Goal: Task Accomplishment & Management: Complete application form

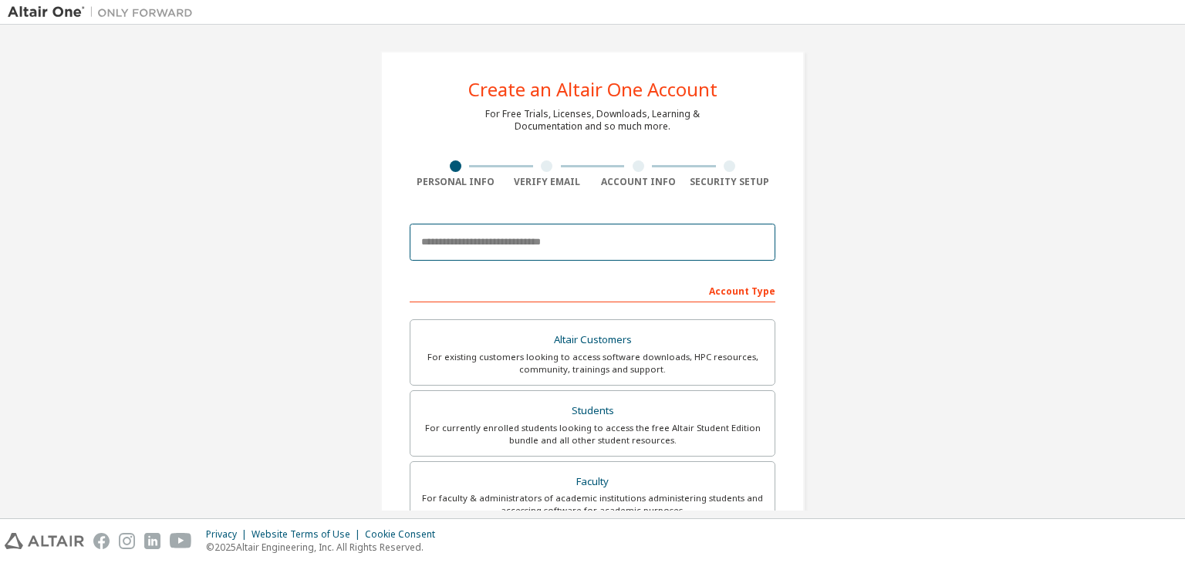
click at [627, 248] on input "email" at bounding box center [593, 242] width 366 height 37
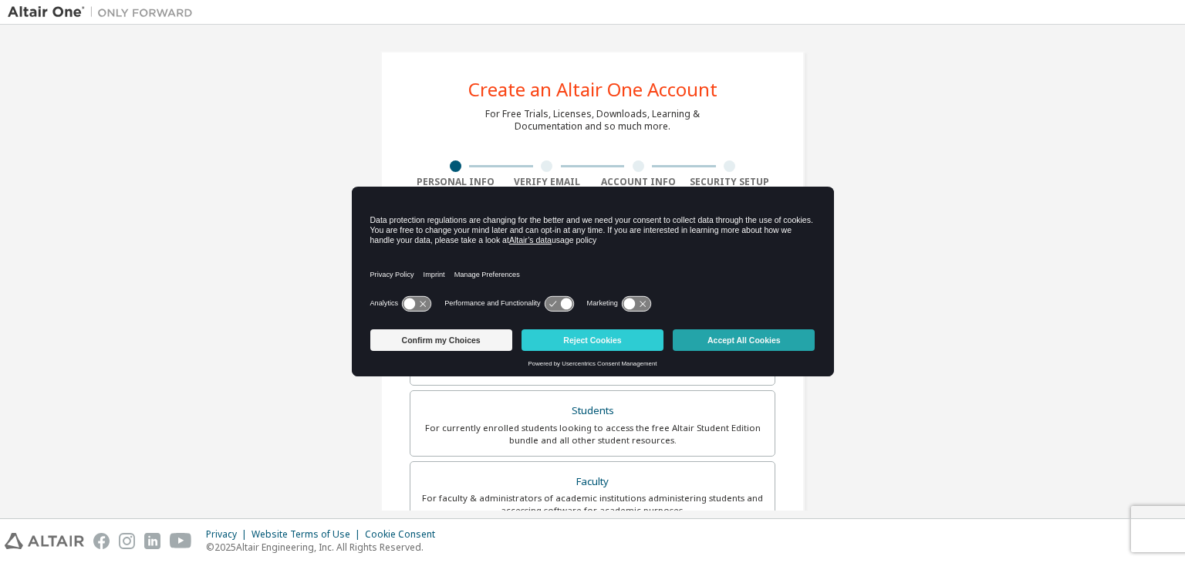
click at [778, 338] on button "Accept All Cookies" at bounding box center [744, 340] width 142 height 22
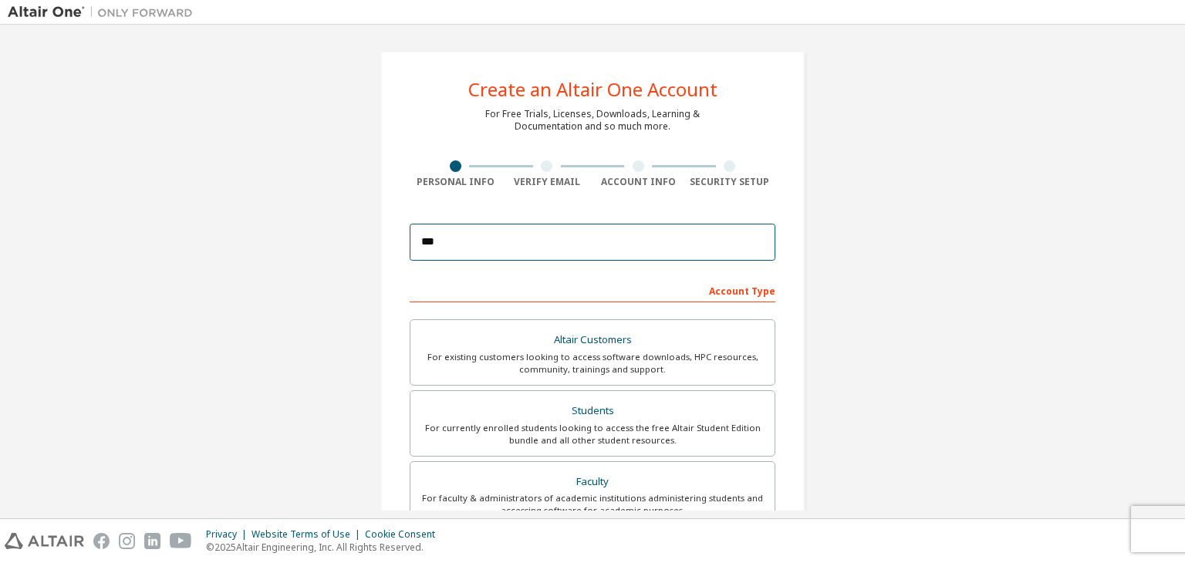
click at [583, 247] on input "***" at bounding box center [593, 242] width 366 height 37
type input "**********"
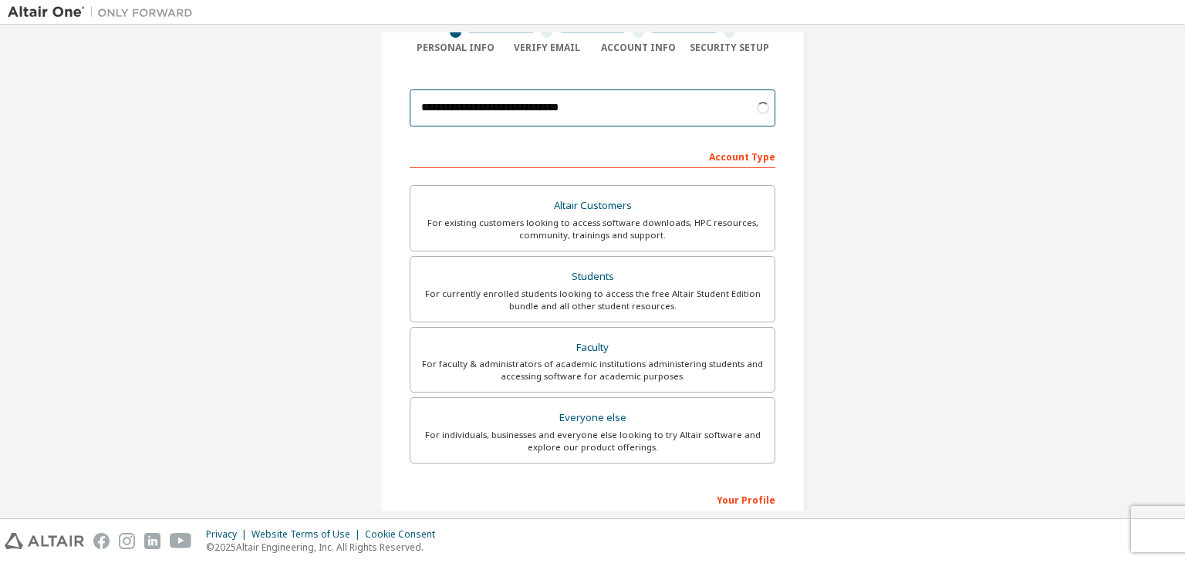
scroll to position [336, 0]
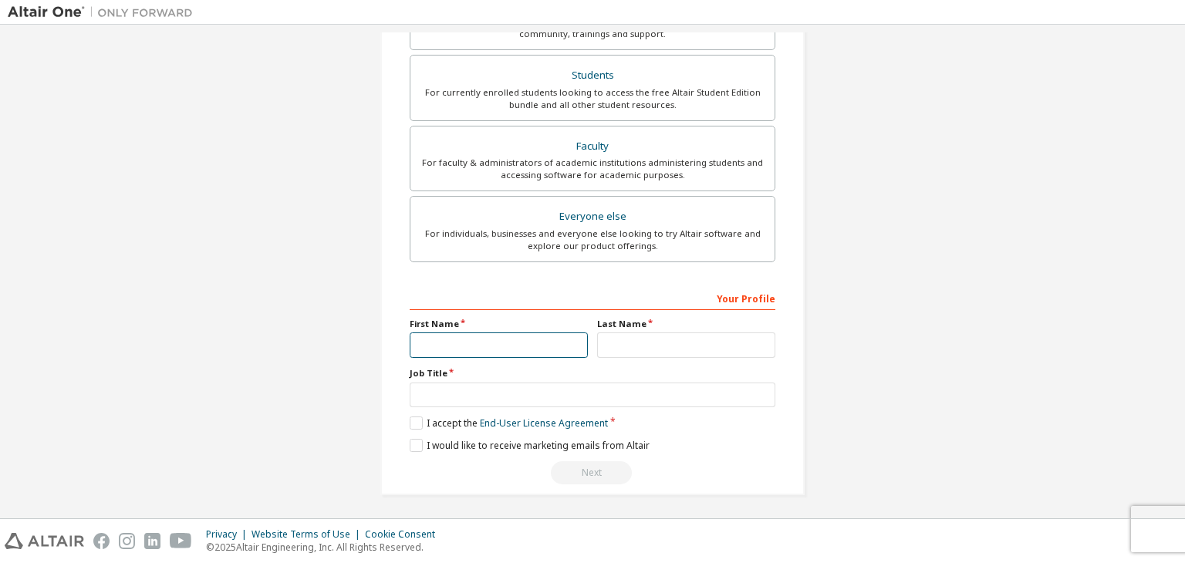
click at [538, 346] on input "text" at bounding box center [499, 345] width 178 height 25
type input "*"
type input "***"
click at [664, 337] on input "text" at bounding box center [686, 345] width 178 height 25
type input "*"
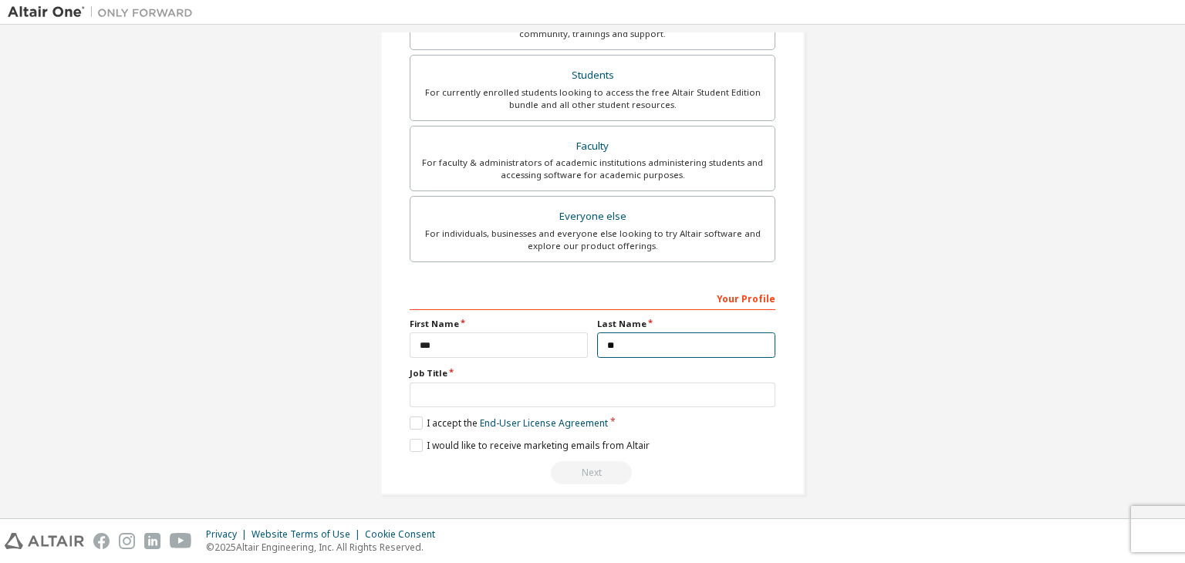
type input "*"
type input "*****"
click at [540, 336] on input "***" at bounding box center [499, 345] width 178 height 25
type input "**********"
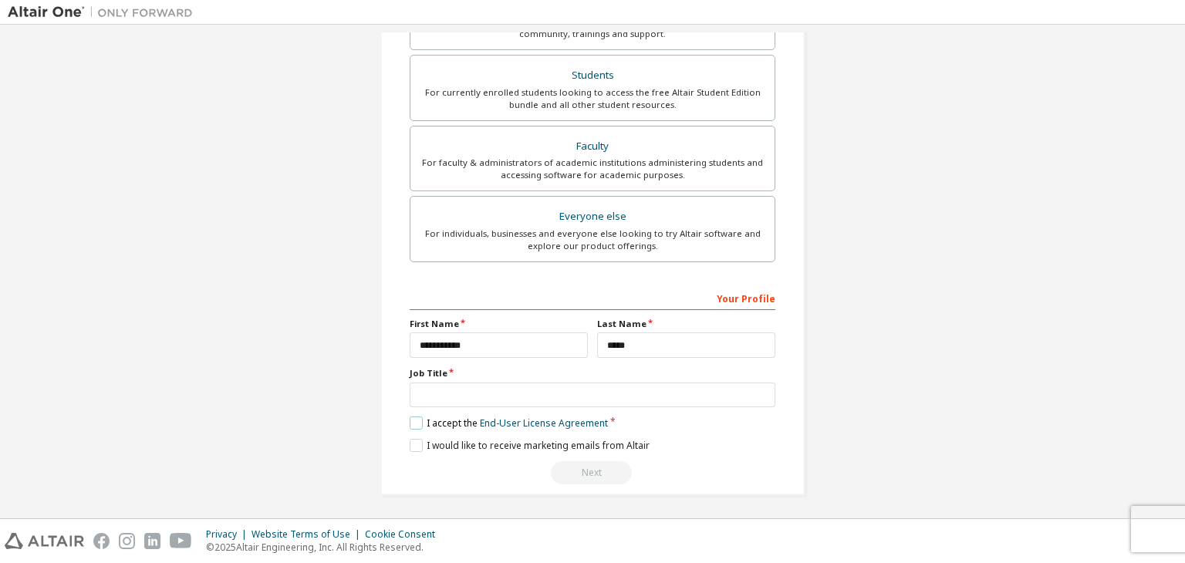
click at [423, 424] on label "I accept the End-User License Agreement" at bounding box center [509, 423] width 198 height 13
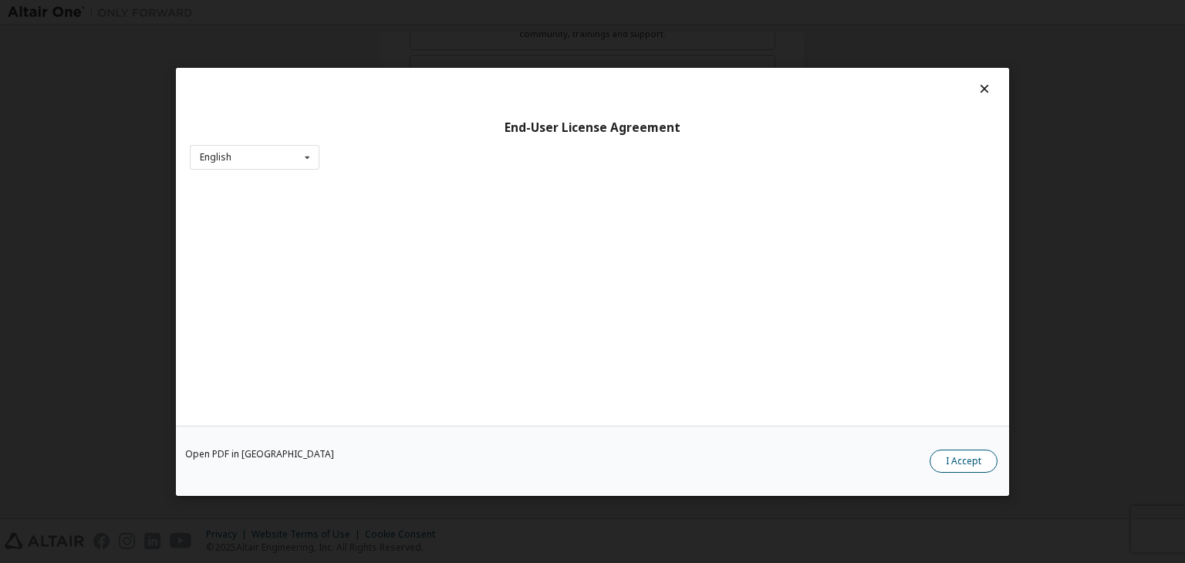
click at [952, 454] on button "I Accept" at bounding box center [964, 461] width 68 height 23
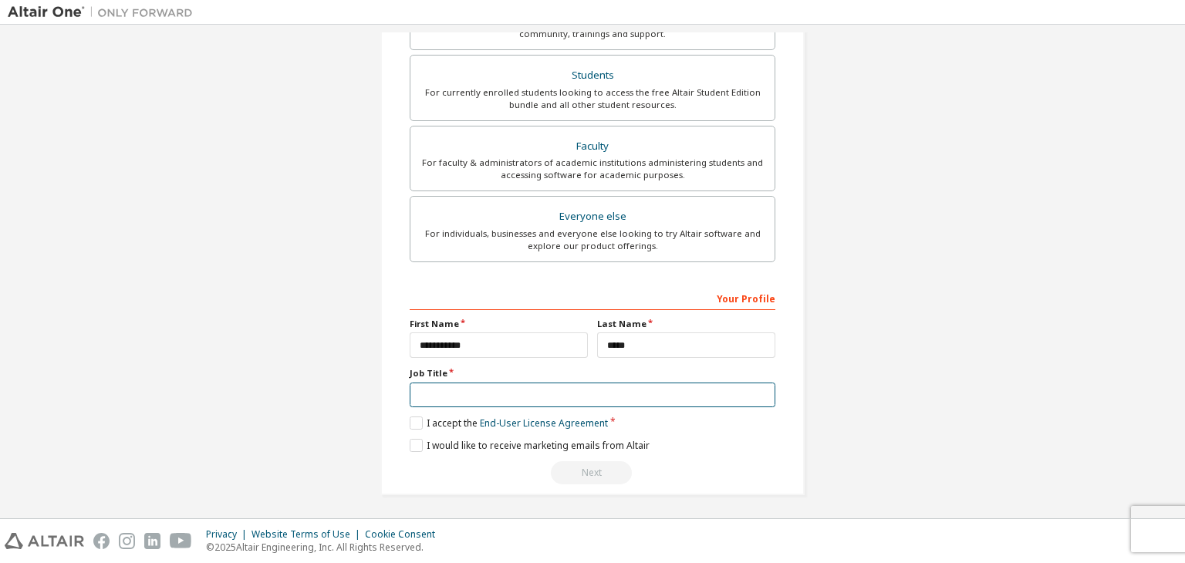
click at [601, 397] on input "text" at bounding box center [593, 395] width 366 height 25
click at [410, 446] on label "I would like to receive marketing emails from Altair" at bounding box center [530, 445] width 240 height 13
click at [471, 387] on input "text" at bounding box center [593, 395] width 366 height 25
click at [543, 393] on input "text" at bounding box center [593, 395] width 366 height 25
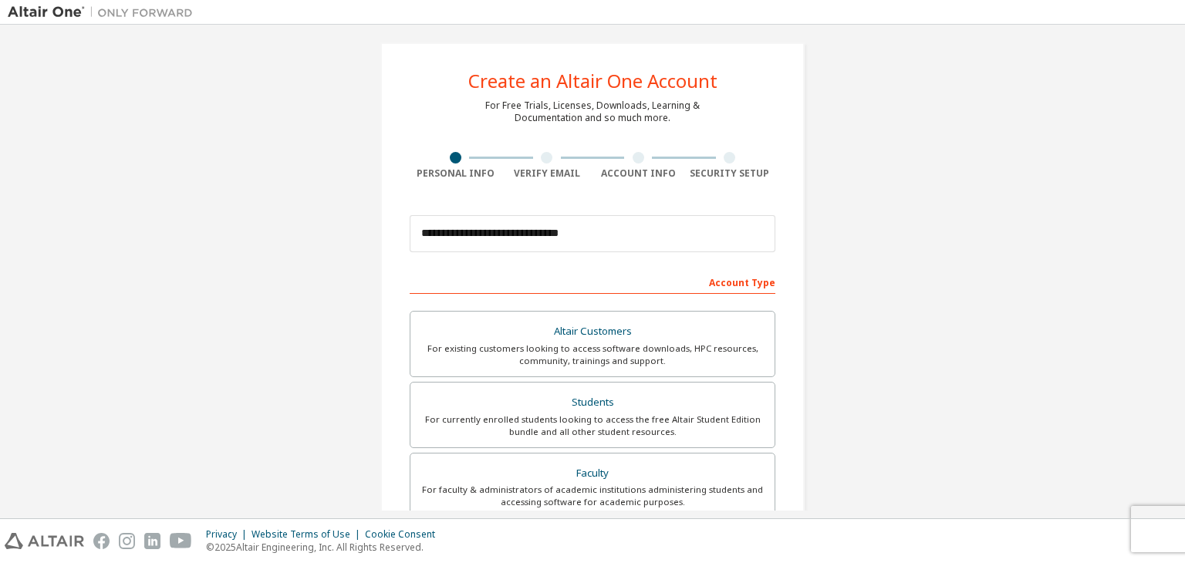
scroll to position [9, 0]
type input "*******"
click at [543, 158] on div at bounding box center [547, 157] width 12 height 12
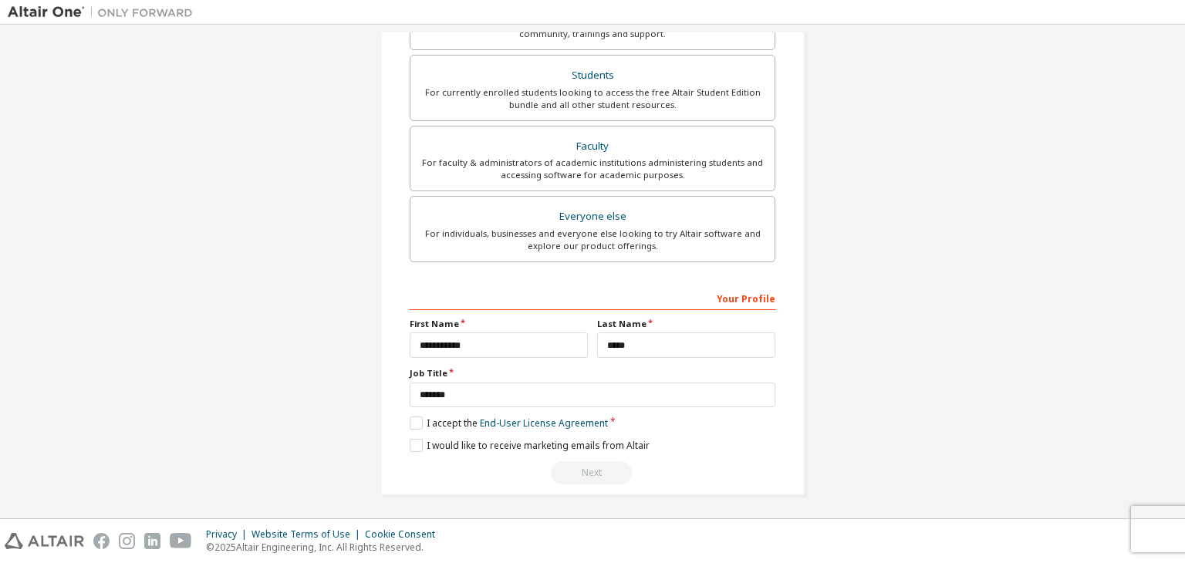
click at [586, 461] on div "Next" at bounding box center [593, 472] width 366 height 23
click at [413, 422] on label "I accept the End-User License Agreement" at bounding box center [509, 423] width 198 height 13
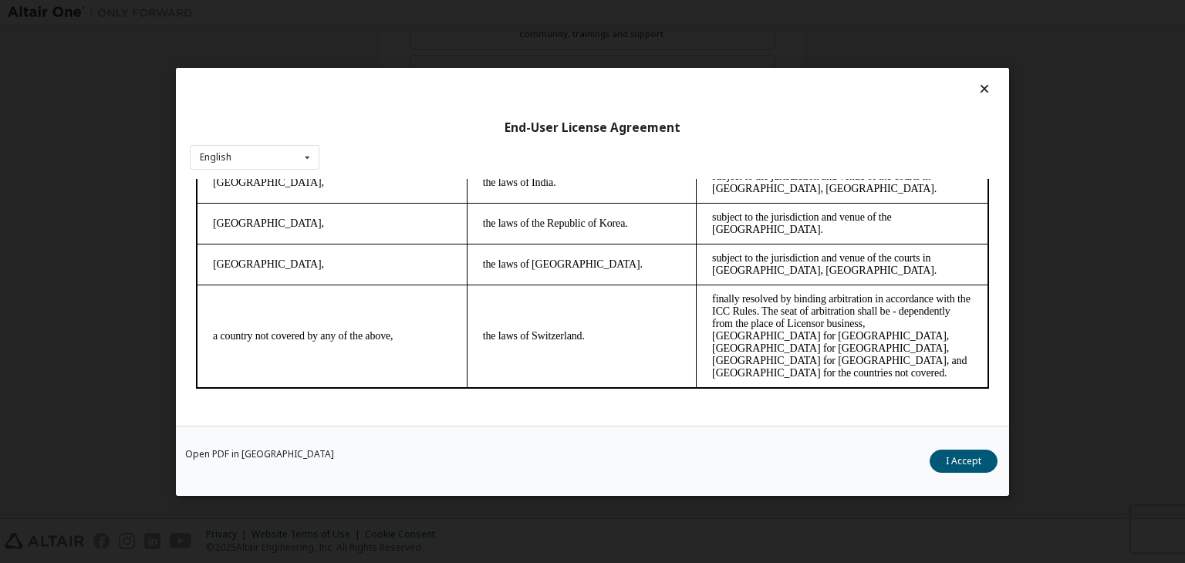
scroll to position [24, 0]
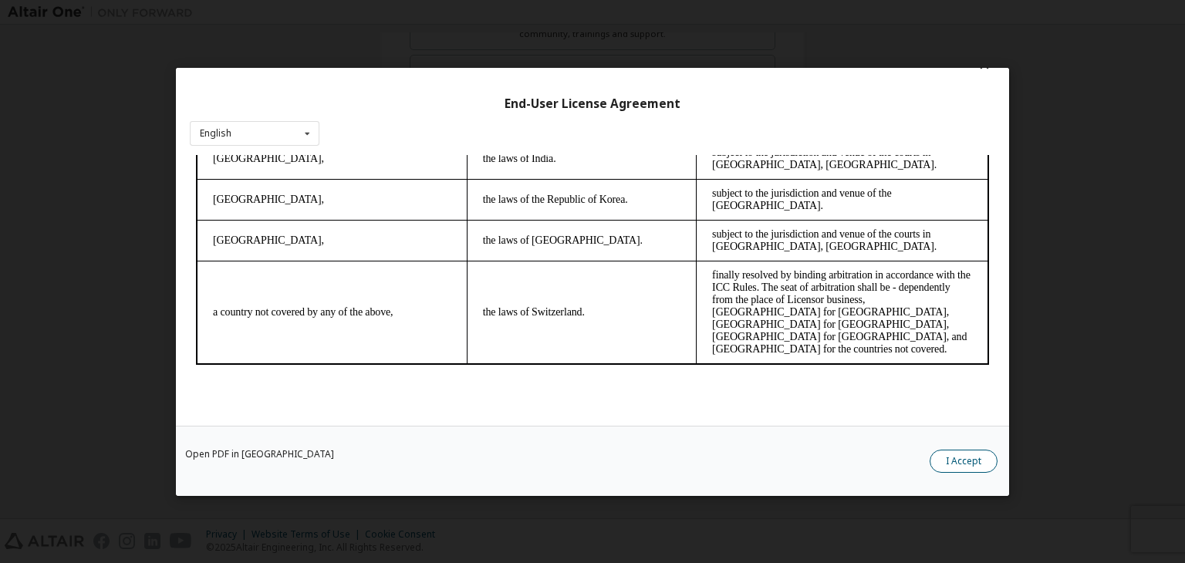
click at [957, 468] on button "I Accept" at bounding box center [964, 461] width 68 height 23
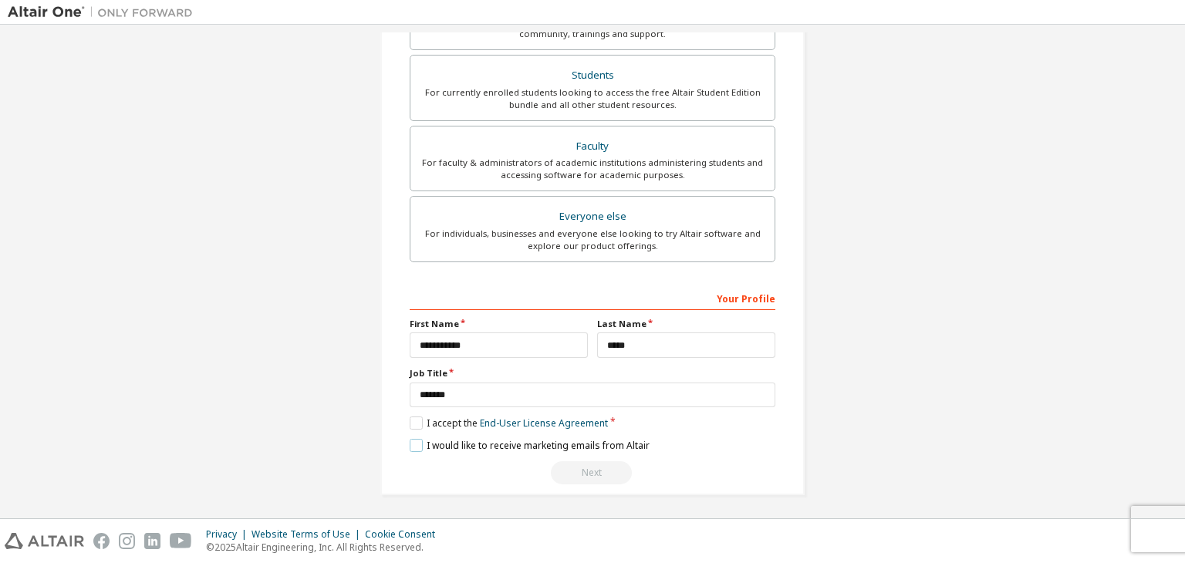
click at [415, 441] on label "I would like to receive marketing emails from Altair" at bounding box center [530, 445] width 240 height 13
click at [583, 473] on div "Next" at bounding box center [593, 472] width 366 height 23
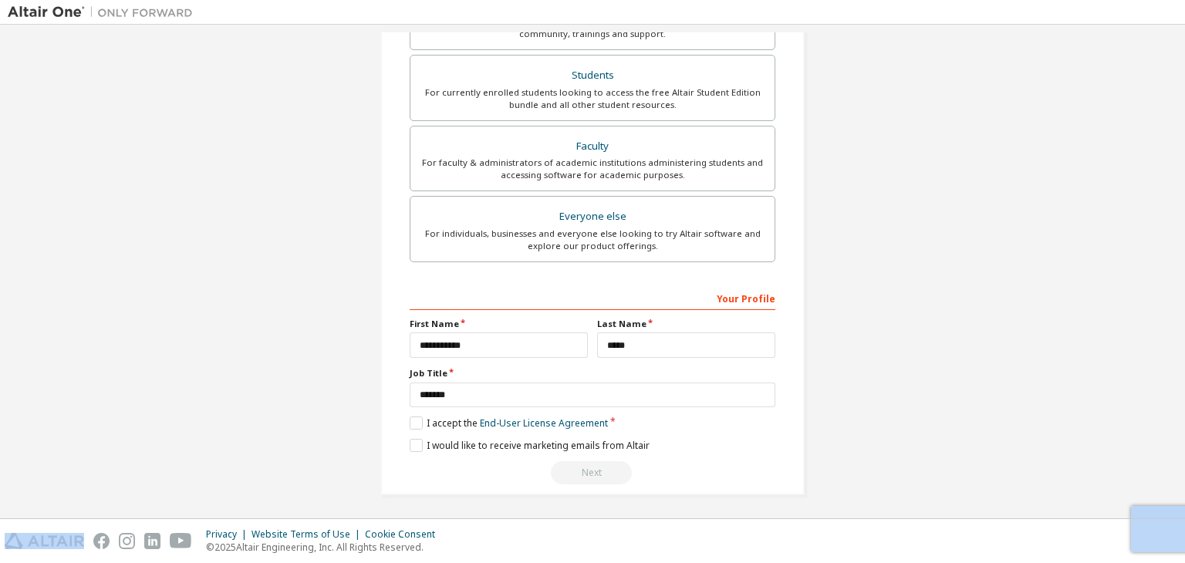
click at [583, 473] on div "Next" at bounding box center [593, 472] width 366 height 23
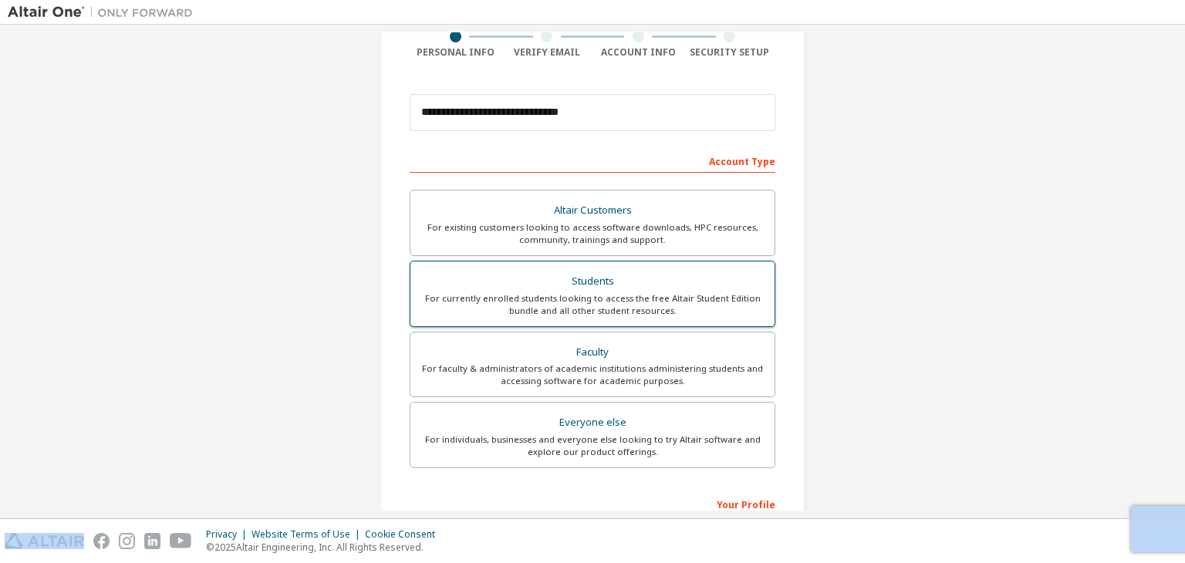
scroll to position [127, 0]
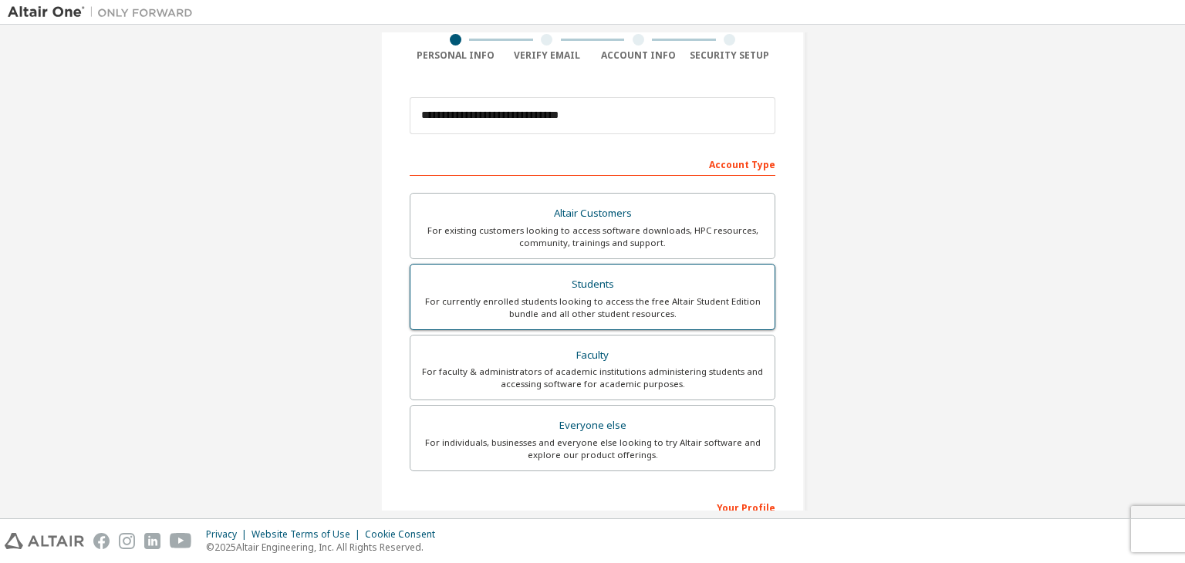
click at [605, 307] on div "For currently enrolled students looking to access the free Altair Student Editi…" at bounding box center [593, 308] width 346 height 25
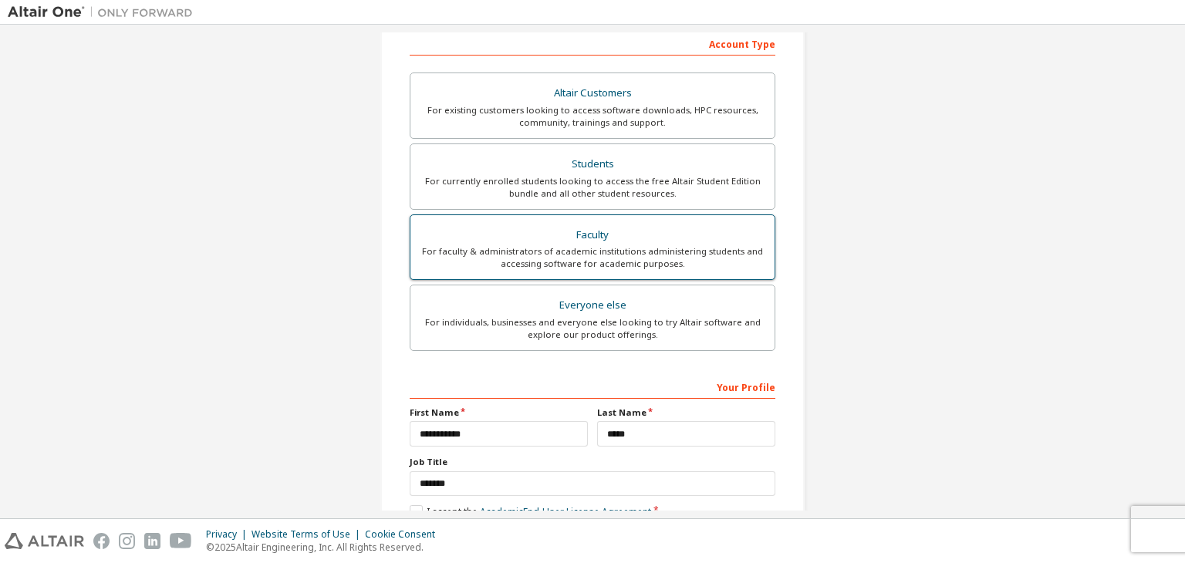
scroll to position [234, 0]
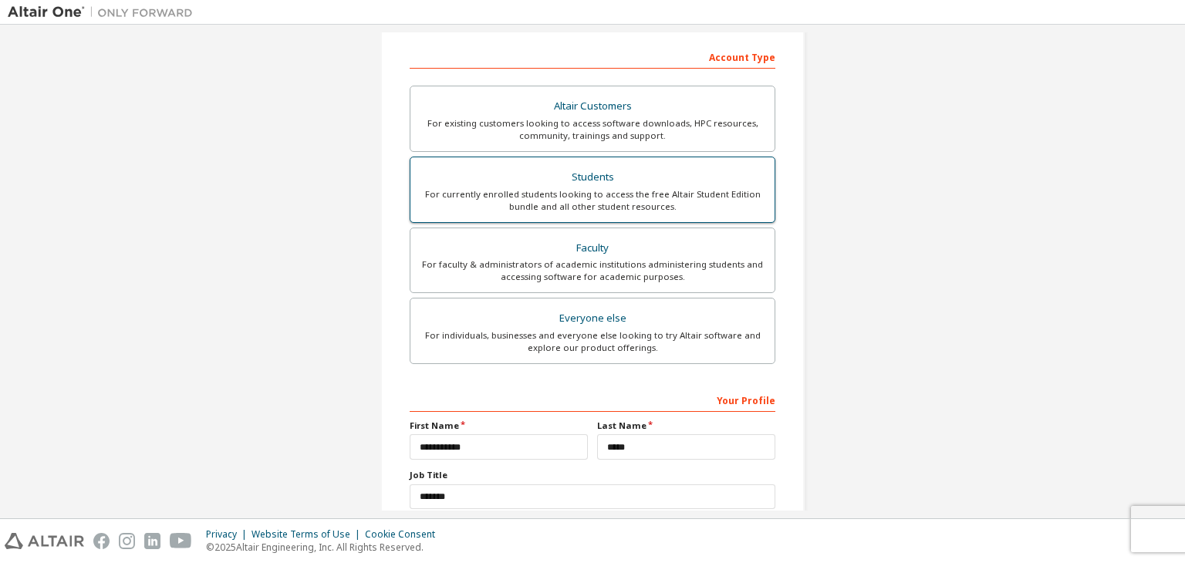
click at [644, 179] on div "Students" at bounding box center [593, 178] width 346 height 22
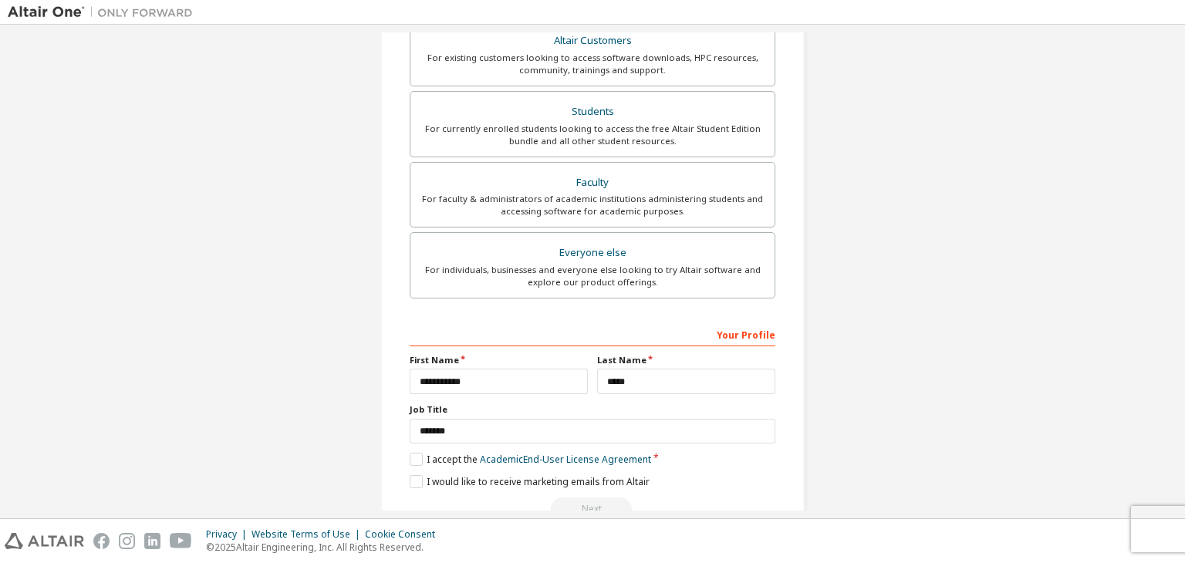
scroll to position [336, 0]
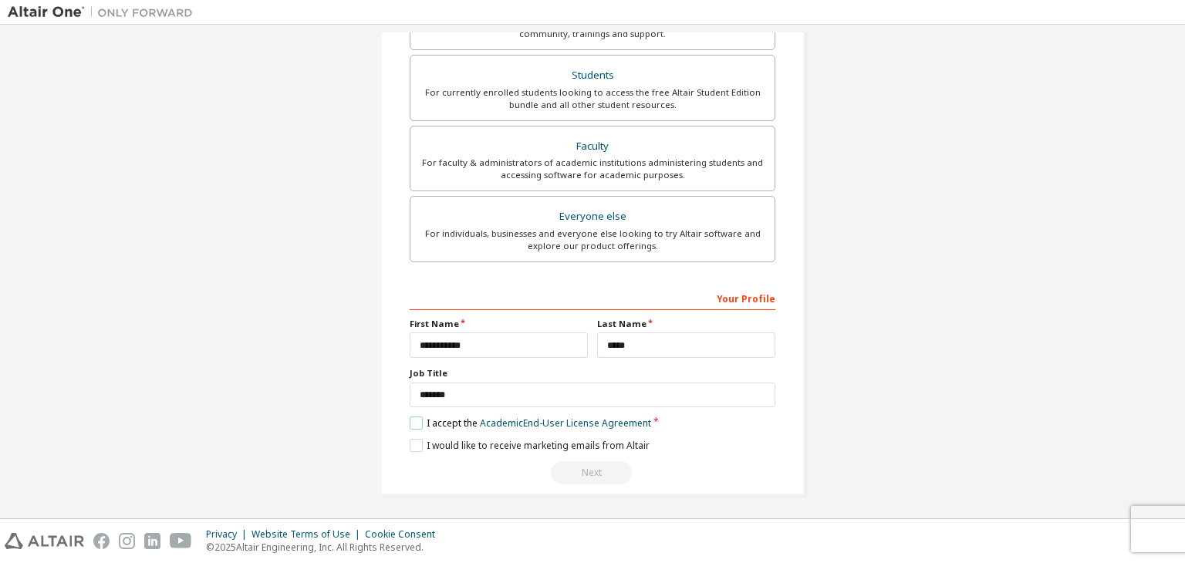
click at [410, 424] on label "I accept the Academic End-User License Agreement" at bounding box center [531, 423] width 242 height 13
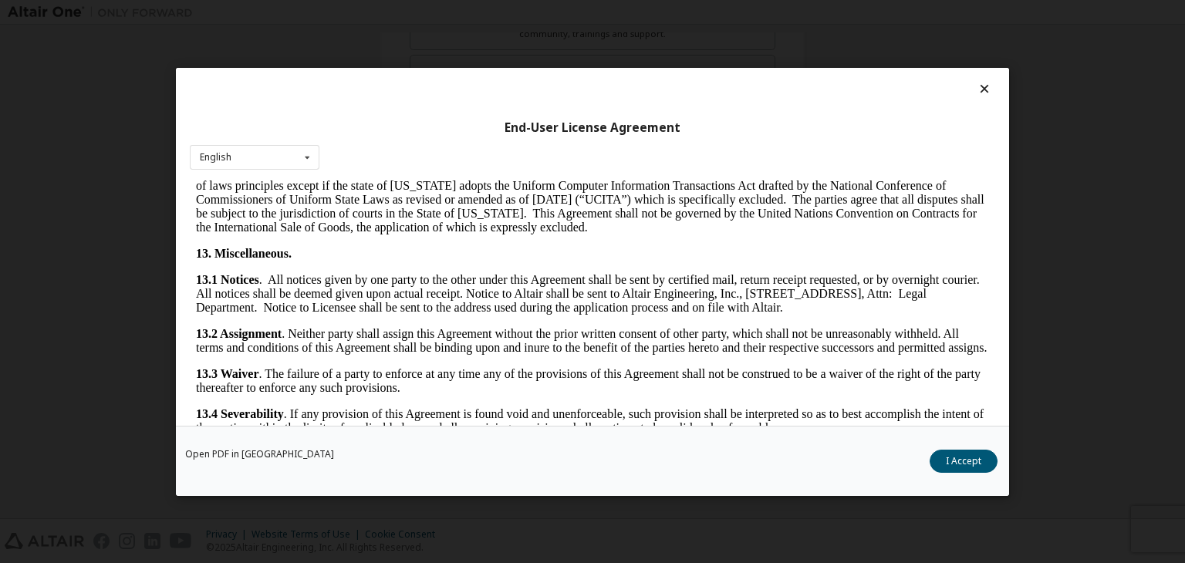
scroll to position [2578, 0]
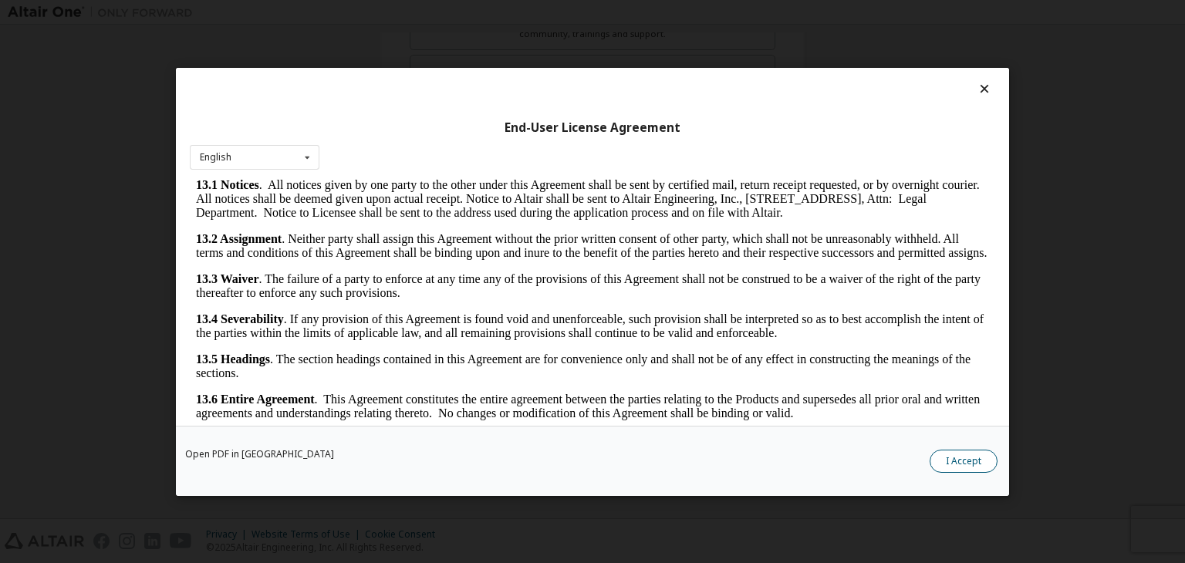
click at [950, 454] on button "I Accept" at bounding box center [964, 461] width 68 height 23
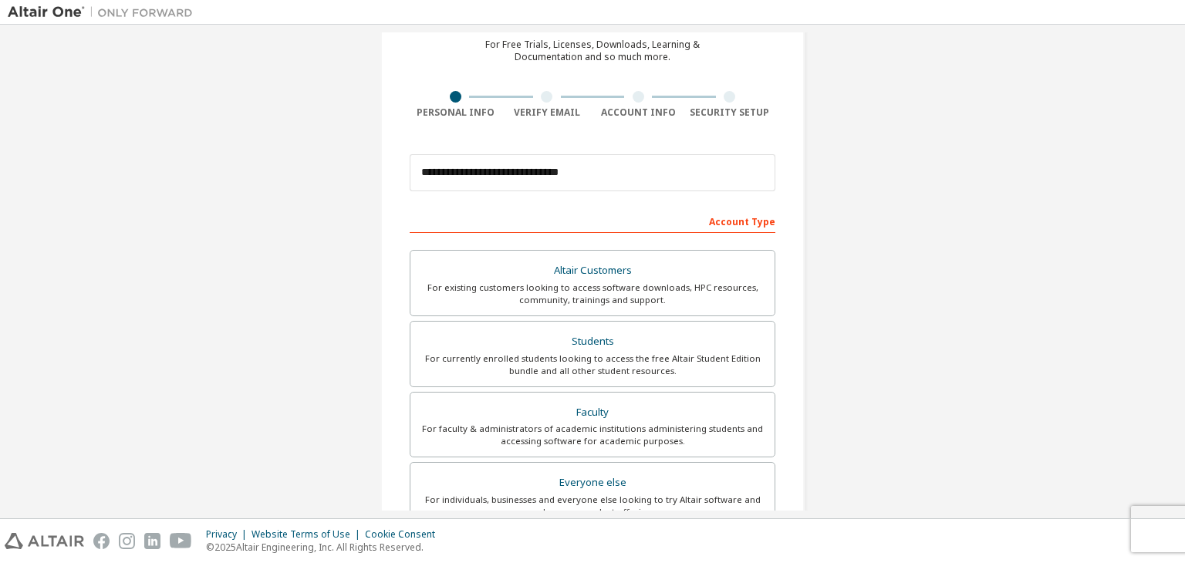
scroll to position [336, 0]
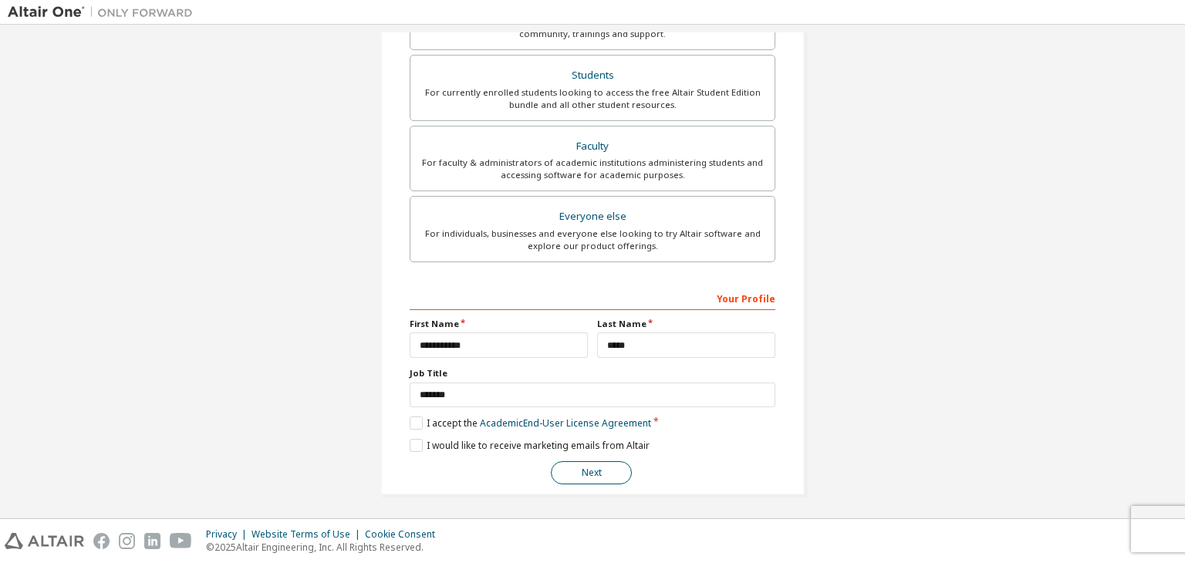
click at [573, 461] on button "Next" at bounding box center [591, 472] width 81 height 23
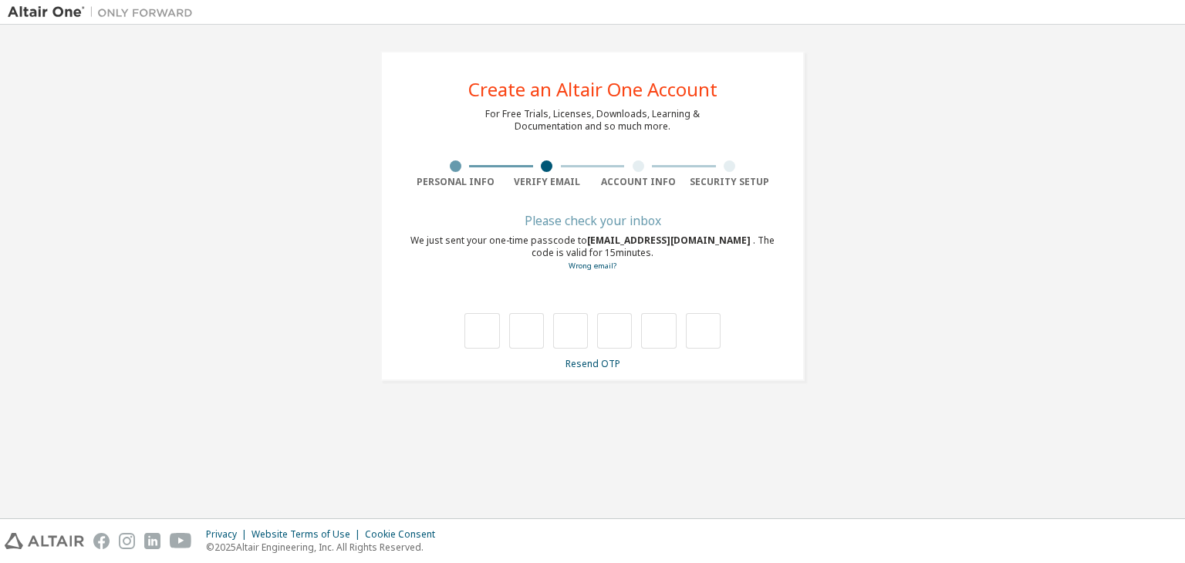
type input "*"
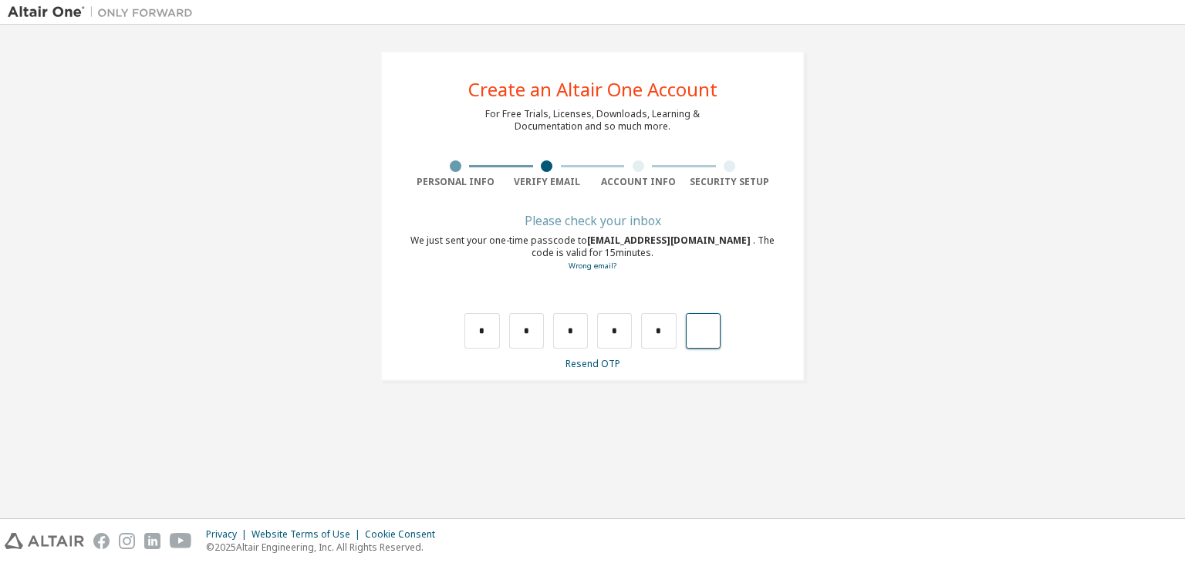
type input "*"
